Goal: Check status: Check status

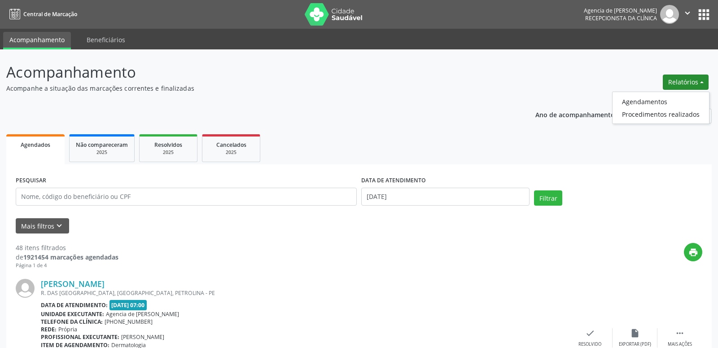
click at [632, 99] on link "Agendamentos" at bounding box center [661, 101] width 97 height 13
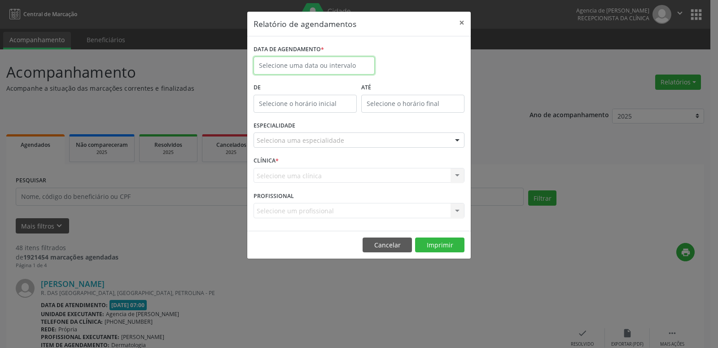
click at [338, 71] on input "text" at bounding box center [314, 66] width 121 height 18
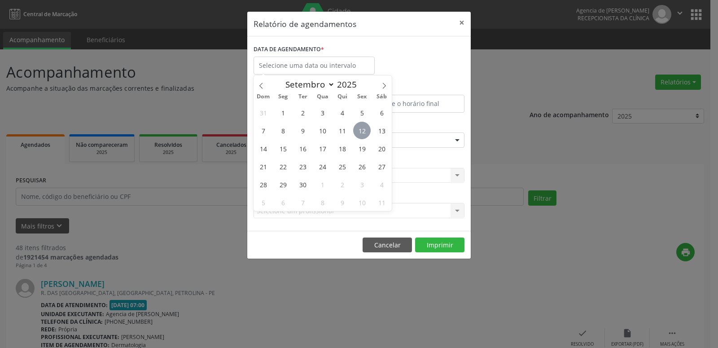
click at [369, 126] on span "12" at bounding box center [362, 131] width 18 height 18
type input "[DATE]"
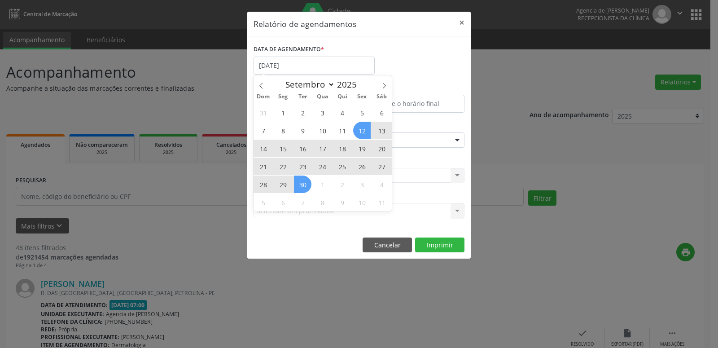
click at [302, 184] on span "30" at bounding box center [303, 185] width 18 height 18
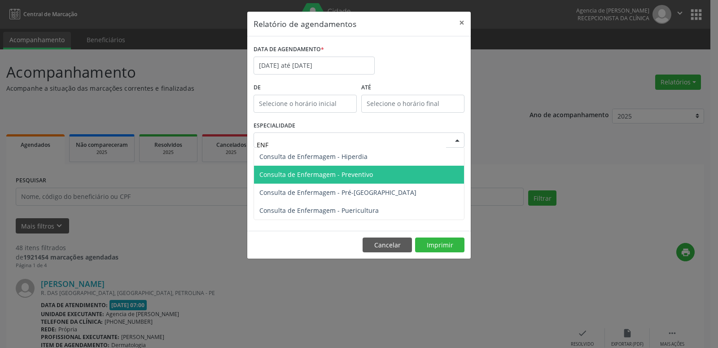
click at [361, 181] on span "Consulta de Enfermagem - Preventivo" at bounding box center [359, 175] width 210 height 18
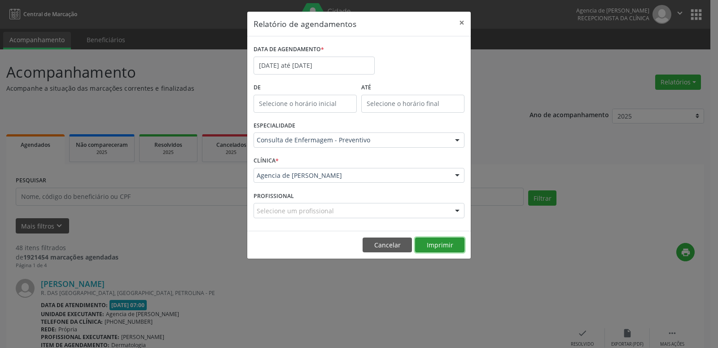
click at [441, 246] on button "Imprimir" at bounding box center [439, 244] width 49 height 15
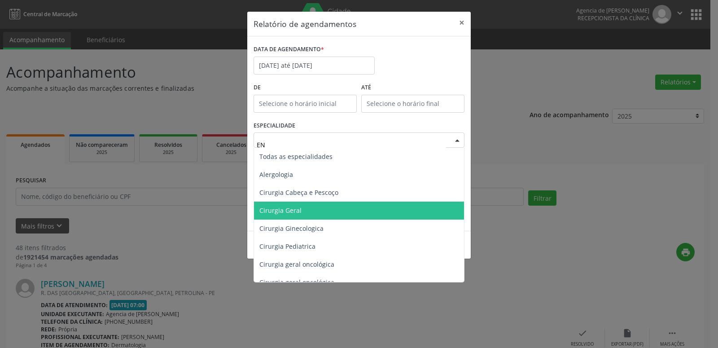
type input "ENF"
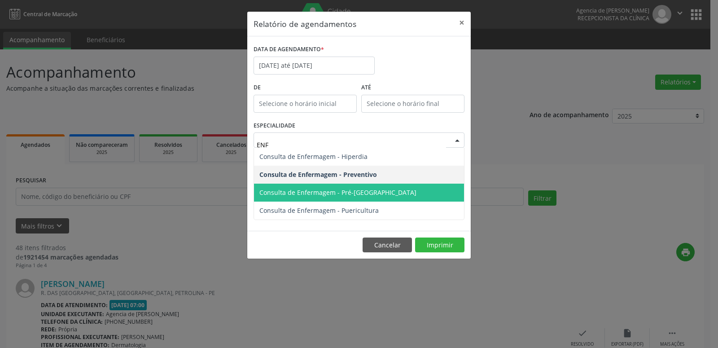
click at [349, 195] on span "Consulta de Enfermagem - Pré-[GEOGRAPHIC_DATA]" at bounding box center [337, 192] width 157 height 9
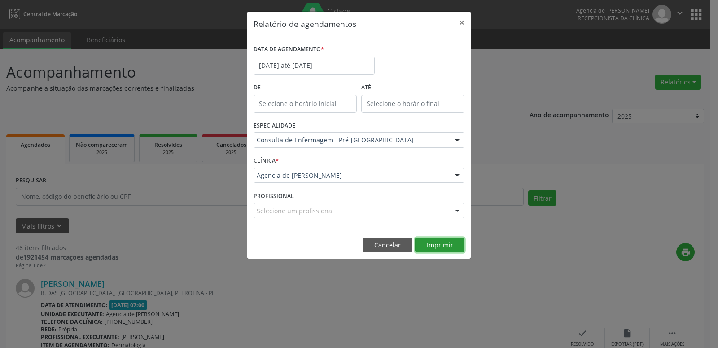
click at [442, 248] on button "Imprimir" at bounding box center [439, 244] width 49 height 15
click at [462, 22] on button "×" at bounding box center [462, 23] width 18 height 22
